Goal: Information Seeking & Learning: Find specific fact

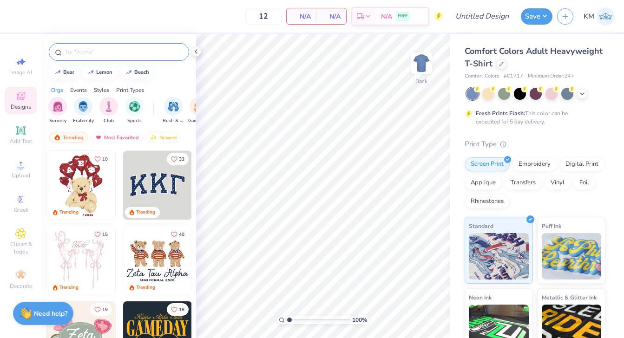
click at [77, 55] on input "text" at bounding box center [123, 51] width 119 height 9
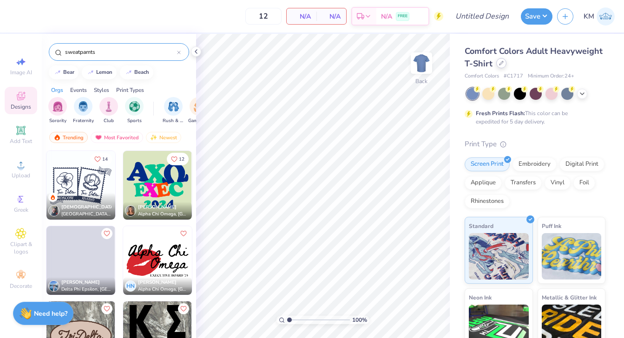
type input "sweatpamts"
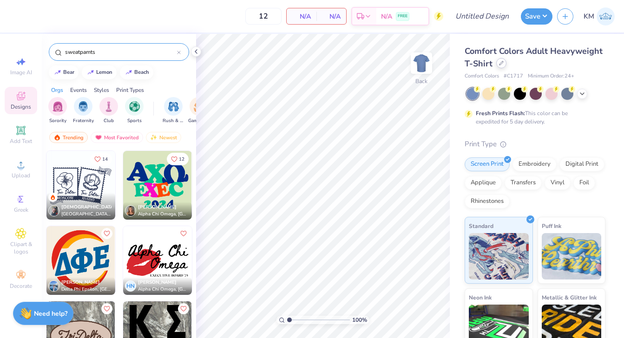
click at [497, 63] on div at bounding box center [501, 63] width 10 height 10
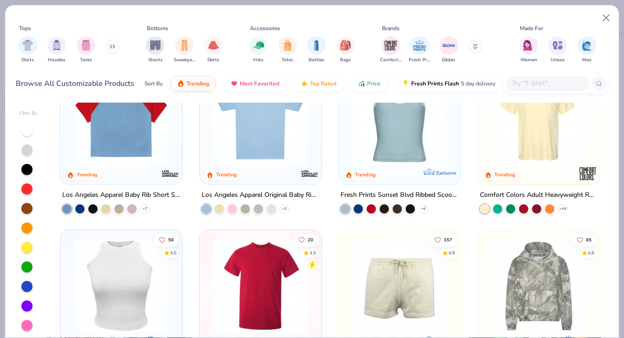
scroll to position [884, 0]
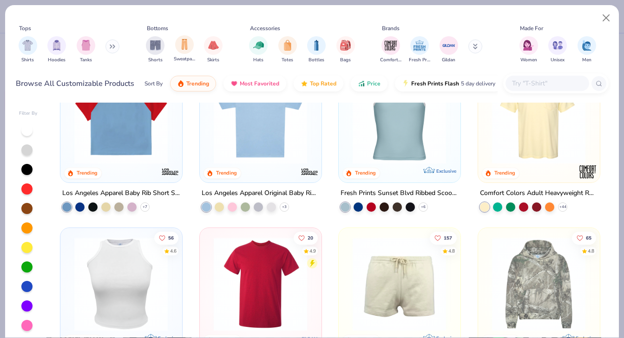
click at [178, 53] on div "Sweatpants" at bounding box center [184, 48] width 21 height 27
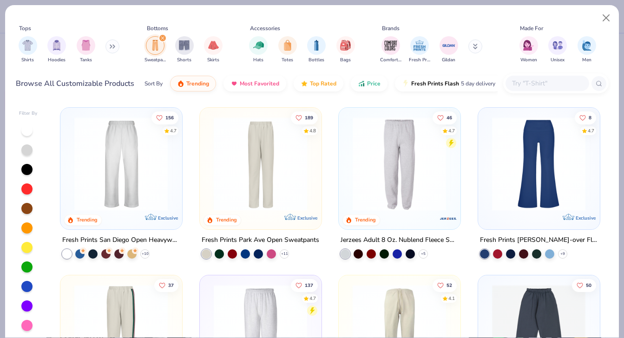
click at [394, 166] on img at bounding box center [399, 164] width 103 height 94
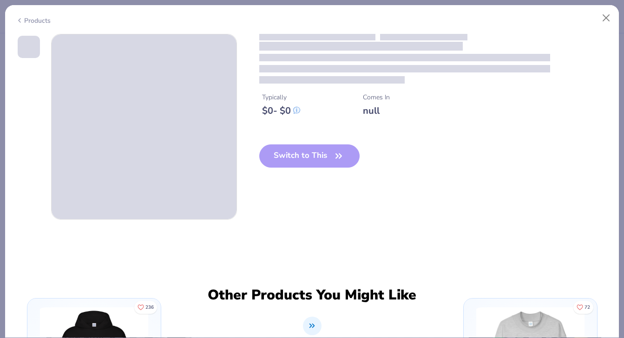
click at [340, 158] on div "Switch to This" at bounding box center [309, 163] width 101 height 38
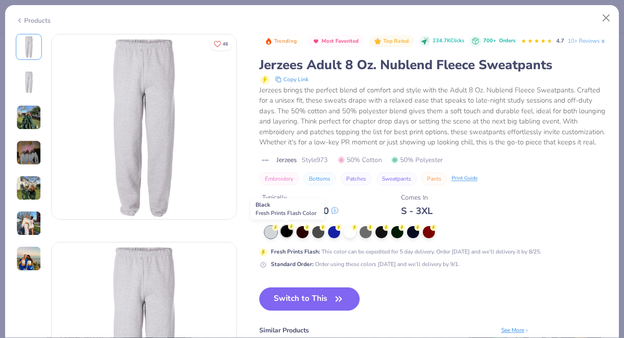
click at [289, 232] on div at bounding box center [286, 231] width 12 height 12
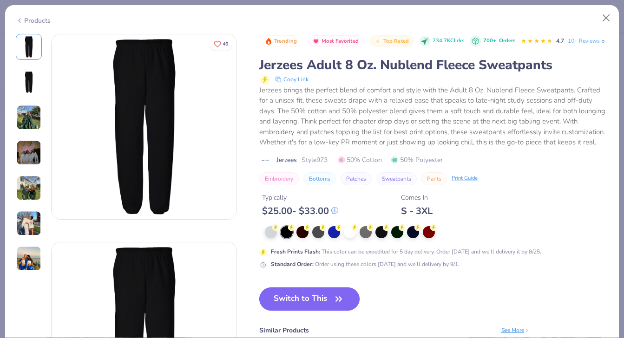
click at [287, 292] on button "Switch to This" at bounding box center [309, 298] width 101 height 23
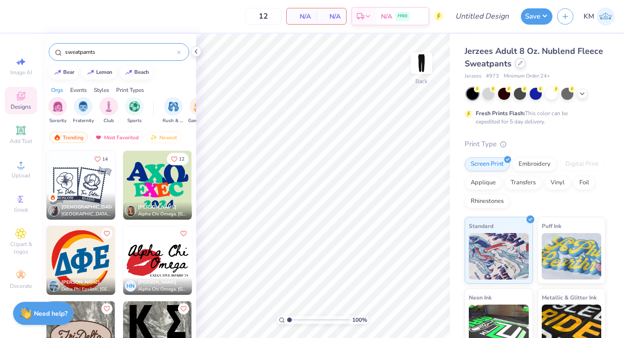
click at [519, 66] on div at bounding box center [520, 63] width 10 height 10
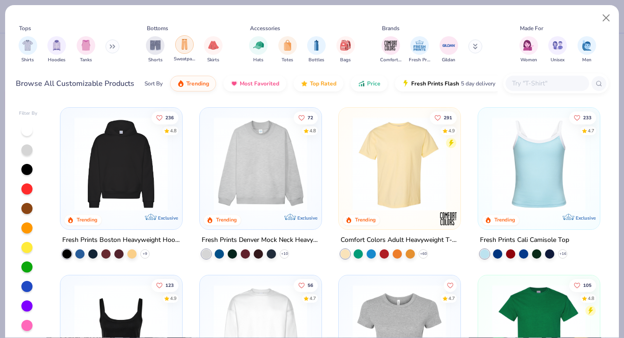
click at [186, 44] on img "filter for Sweatpants" at bounding box center [184, 44] width 10 height 11
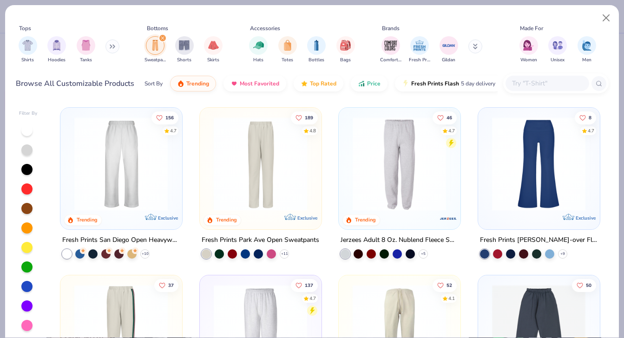
click at [411, 168] on img at bounding box center [399, 164] width 103 height 94
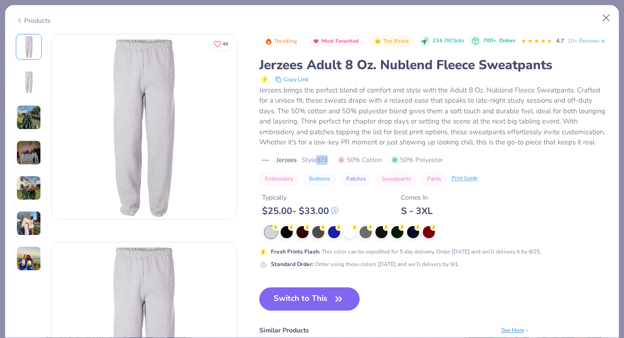
drag, startPoint x: 329, startPoint y: 161, endPoint x: 317, endPoint y: 161, distance: 12.5
click at [317, 161] on span "Style 973" at bounding box center [314, 160] width 26 height 10
copy span "973"
click at [603, 14] on button "Close" at bounding box center [606, 18] width 18 height 18
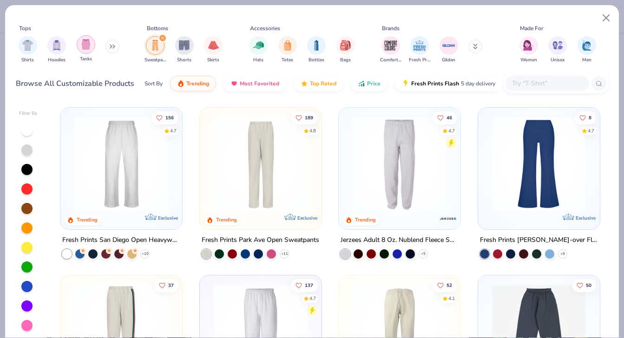
click at [82, 48] on img "filter for Tanks" at bounding box center [86, 44] width 10 height 11
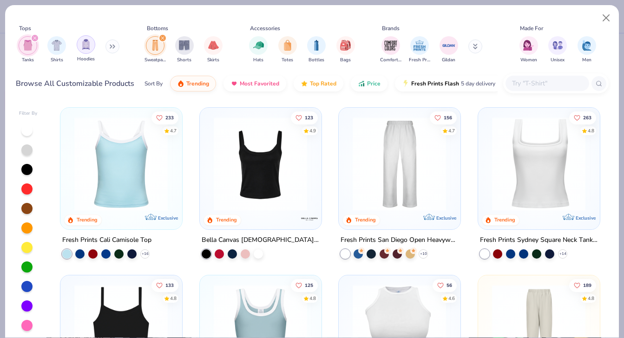
click at [84, 42] on img "filter for Hoodies" at bounding box center [86, 44] width 10 height 11
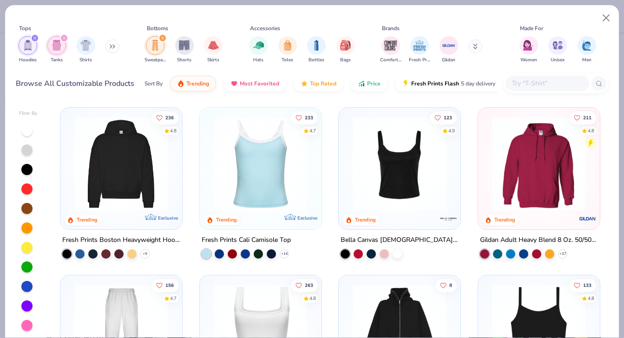
click at [36, 39] on icon "filter for Hoodies" at bounding box center [34, 38] width 3 height 3
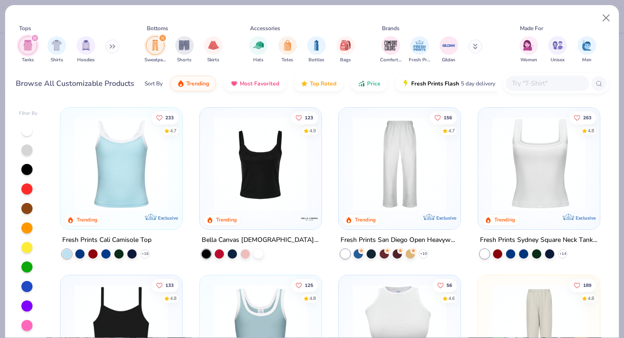
click at [164, 39] on div "filter for Sweatpants" at bounding box center [162, 38] width 8 height 8
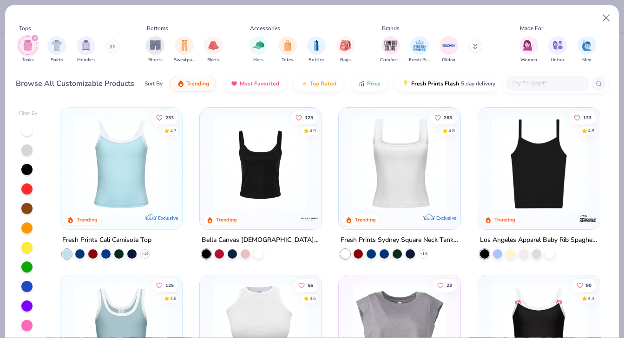
click at [114, 45] on icon at bounding box center [113, 46] width 6 height 5
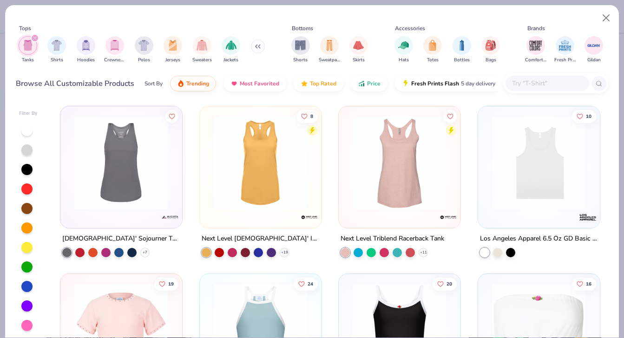
scroll to position [1346, 0]
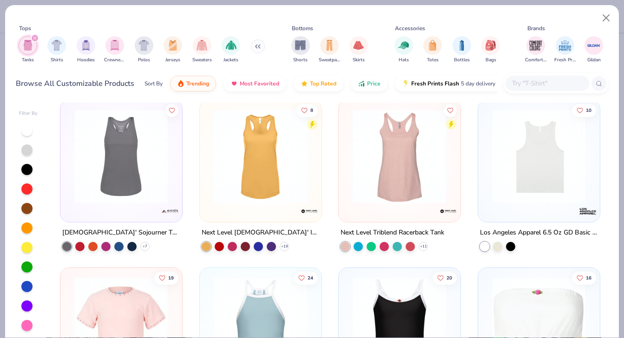
click at [288, 171] on img at bounding box center [260, 157] width 103 height 94
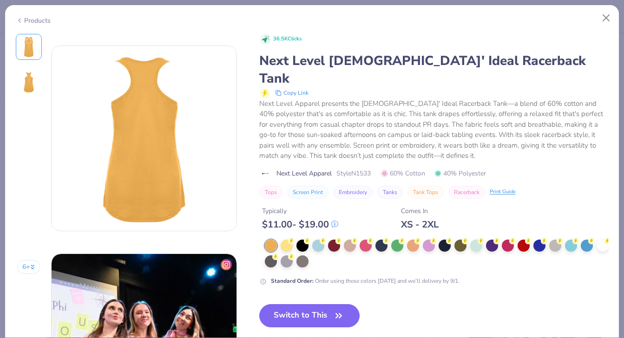
scroll to position [196, 0]
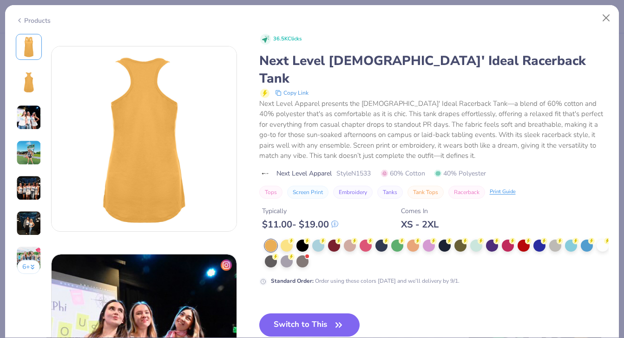
click at [26, 86] on img at bounding box center [29, 82] width 22 height 22
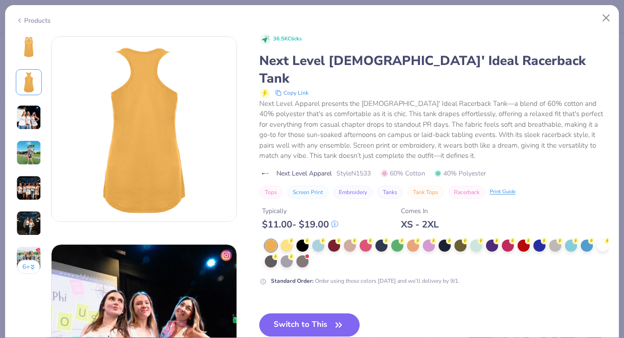
scroll to position [208, 0]
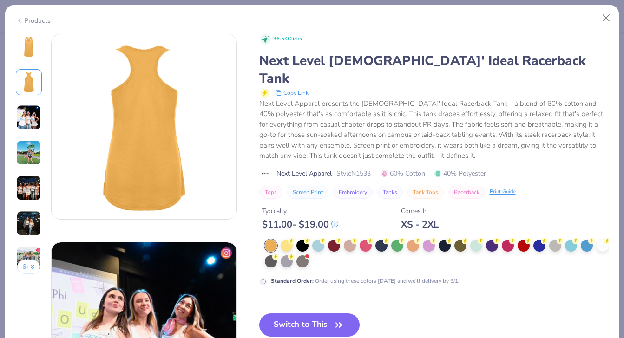
click at [34, 111] on img at bounding box center [28, 117] width 25 height 25
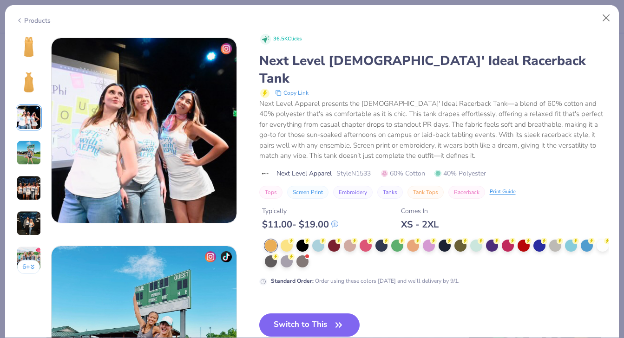
scroll to position [416, 0]
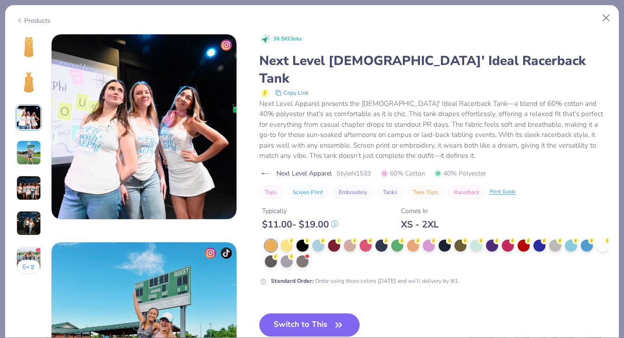
click at [30, 144] on img at bounding box center [28, 152] width 25 height 25
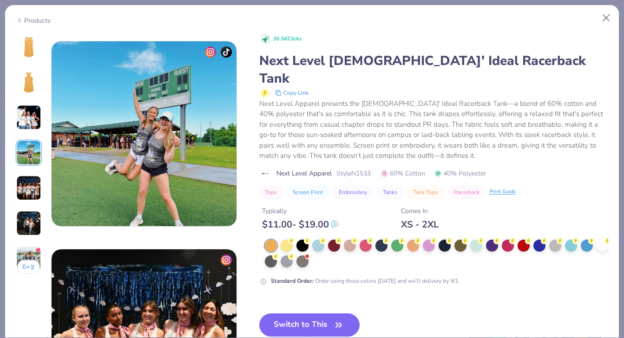
scroll to position [624, 0]
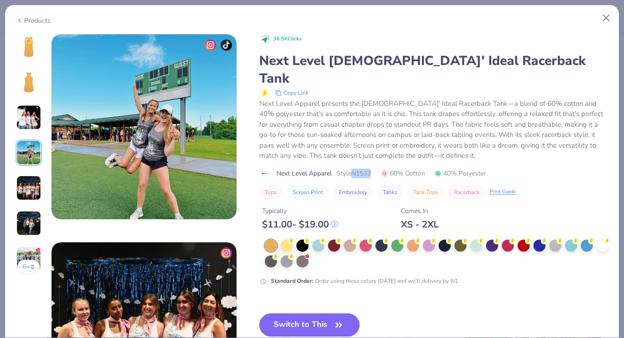
drag, startPoint x: 375, startPoint y: 156, endPoint x: 355, endPoint y: 155, distance: 20.4
click at [355, 169] on div "Next Level Apparel Style N1533 60% Cotton 40% Polyester" at bounding box center [433, 174] width 349 height 10
copy span "N1533"
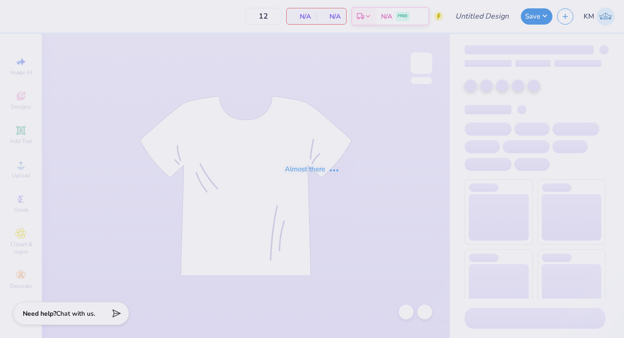
type input "general [PERSON_NAME]"
type input "100"
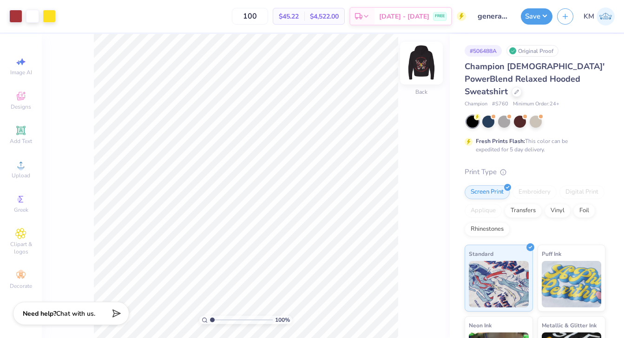
click at [423, 62] on img at bounding box center [421, 63] width 37 height 37
click at [416, 67] on img at bounding box center [421, 63] width 37 height 37
click at [415, 64] on img at bounding box center [421, 63] width 37 height 37
click at [422, 67] on img at bounding box center [421, 63] width 37 height 37
click at [428, 70] on img at bounding box center [421, 63] width 37 height 37
